Goal: Task Accomplishment & Management: Use online tool/utility

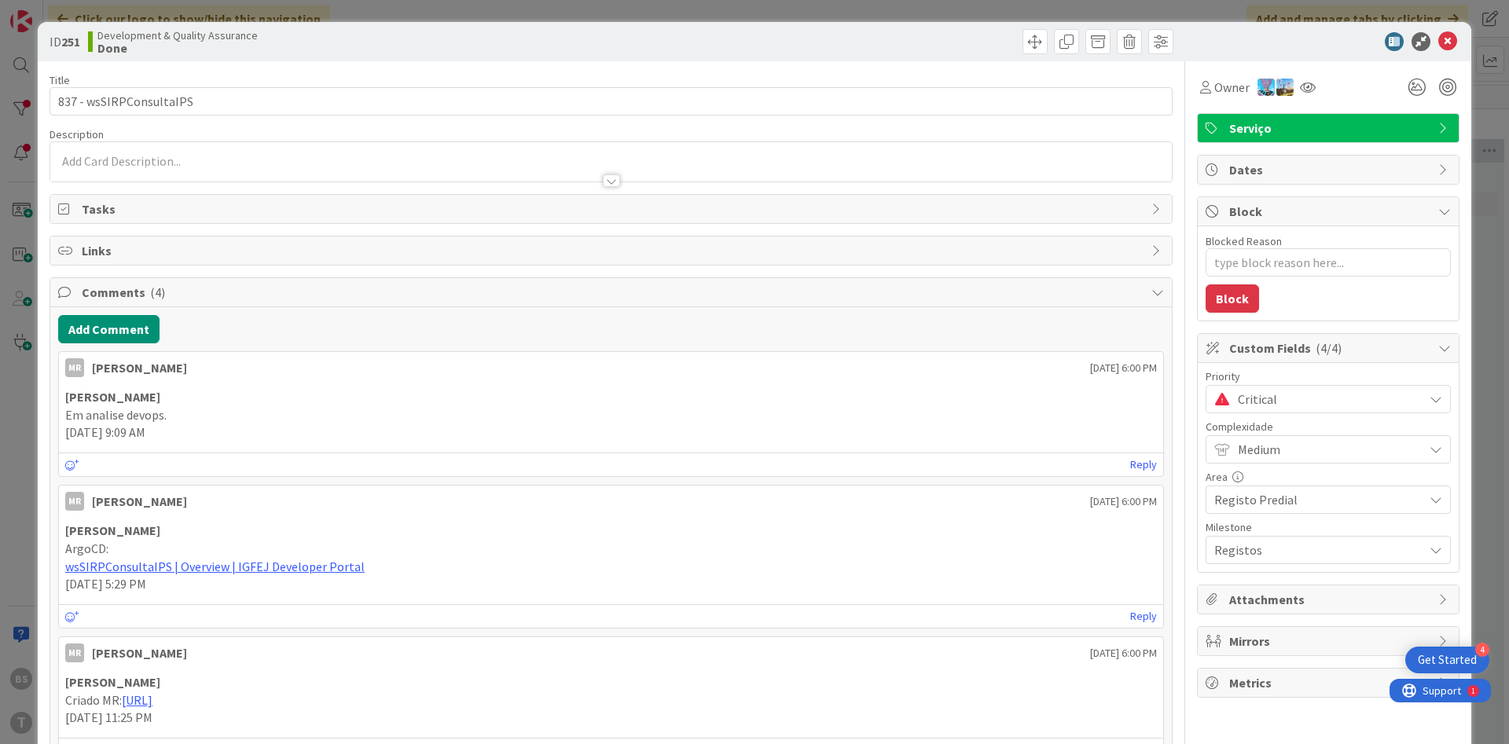
scroll to position [1410, 296]
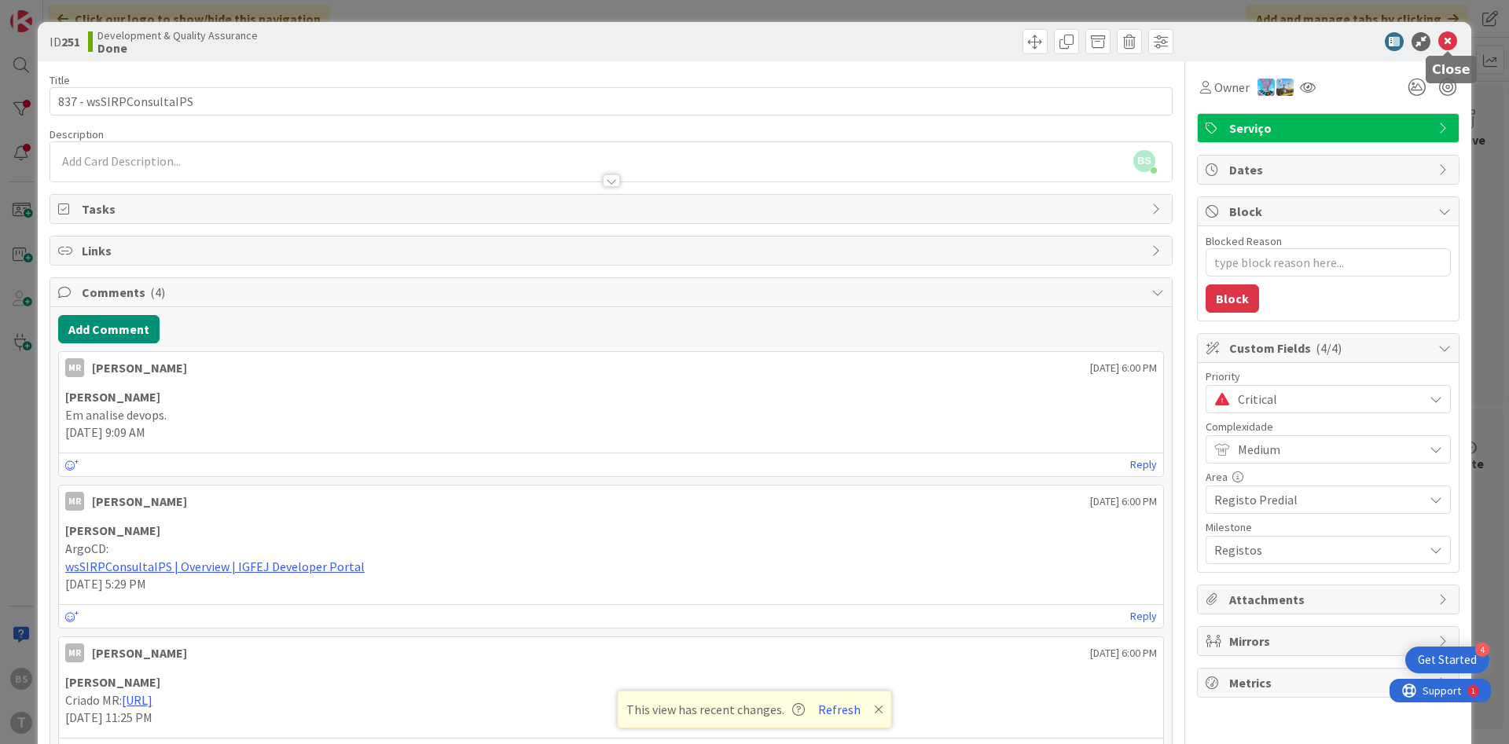
click at [1453, 44] on icon at bounding box center [1447, 41] width 19 height 19
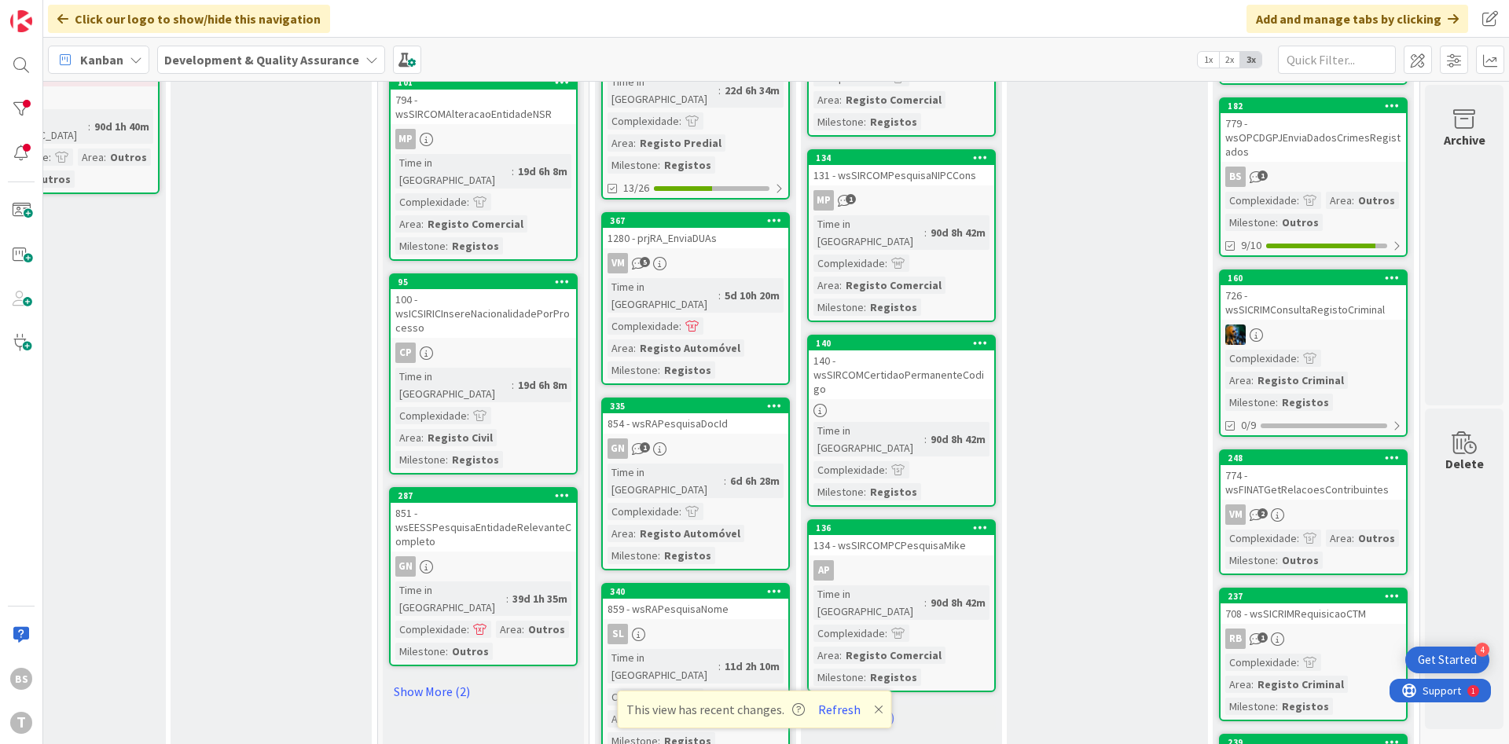
click at [39, 108] on div "BS T" at bounding box center [21, 372] width 43 height 744
click at [24, 105] on div at bounding box center [21, 109] width 31 height 31
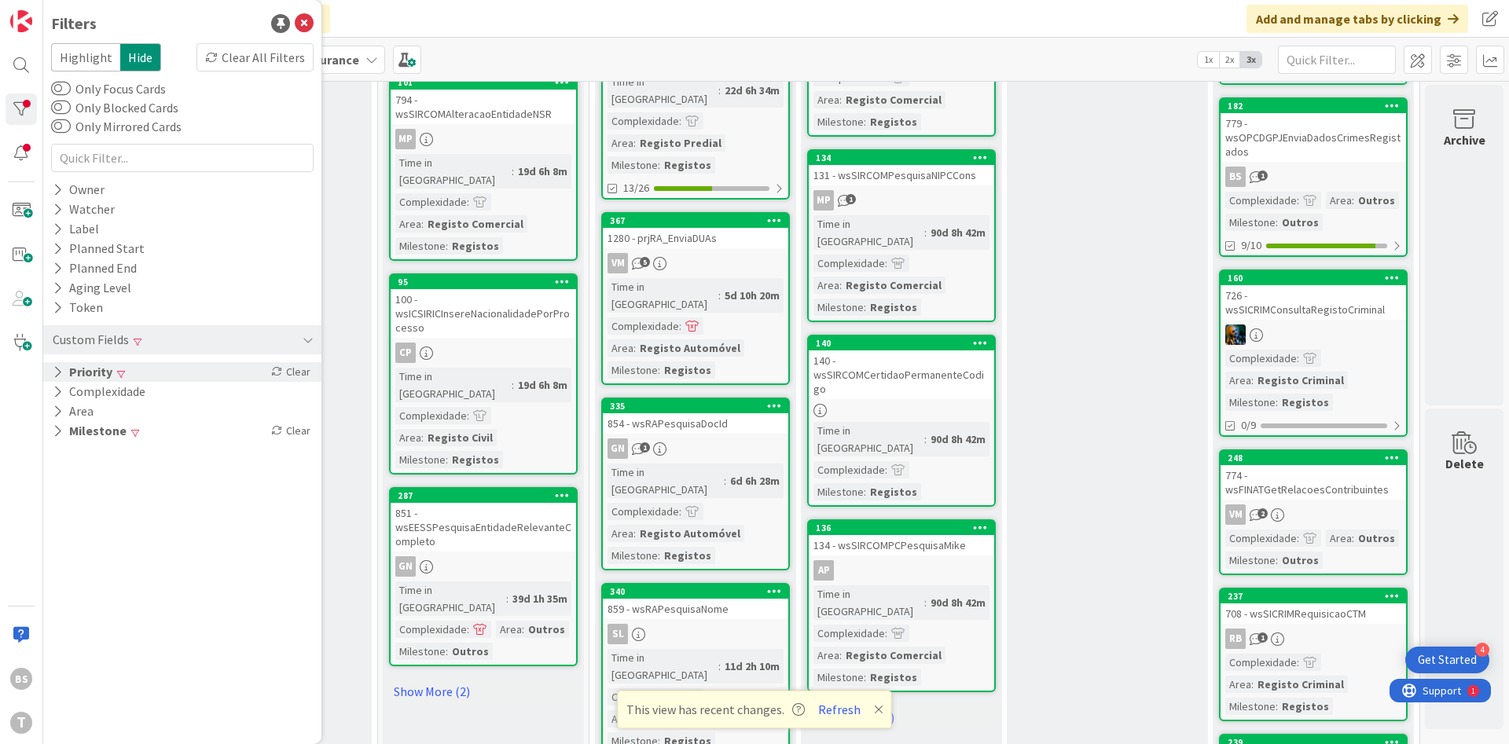
click at [175, 369] on div "Priority Clear" at bounding box center [182, 372] width 278 height 20
click at [98, 478] on span "None" at bounding box center [99, 478] width 50 height 20
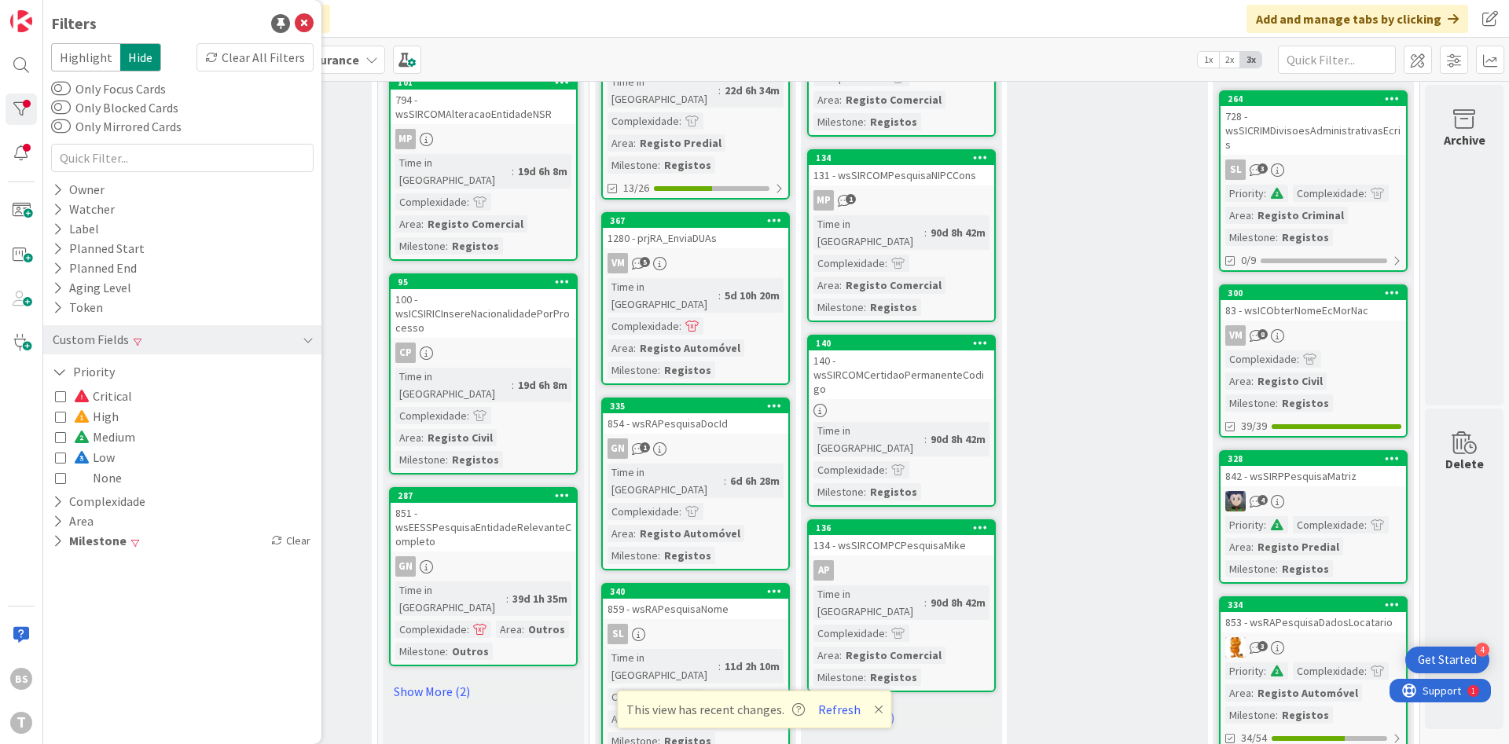
click at [61, 421] on icon at bounding box center [60, 416] width 11 height 11
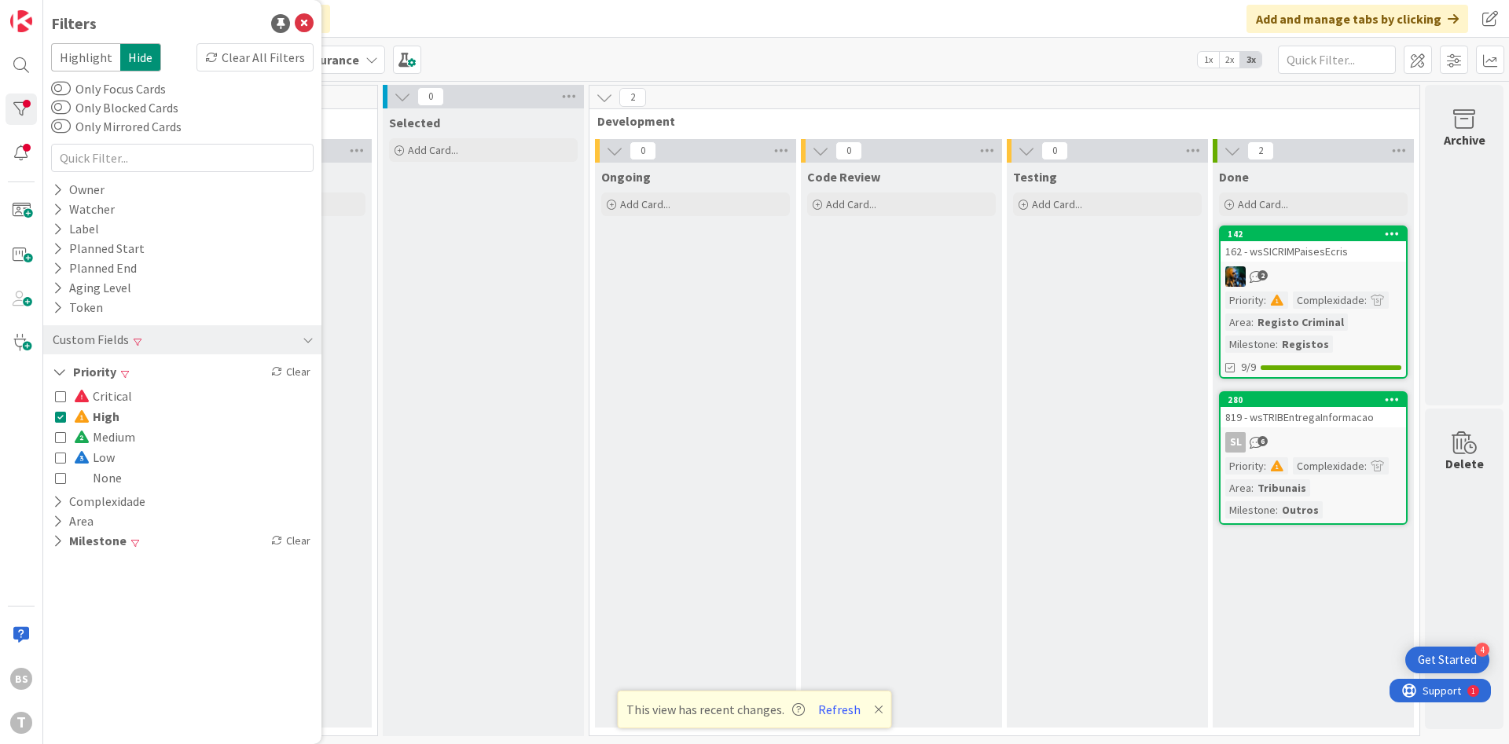
scroll to position [0, 296]
click at [844, 712] on button "Refresh" at bounding box center [839, 710] width 53 height 20
